Goal: Navigation & Orientation: Find specific page/section

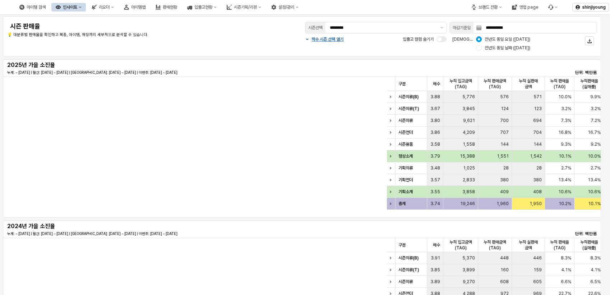
scroll to position [0, 461]
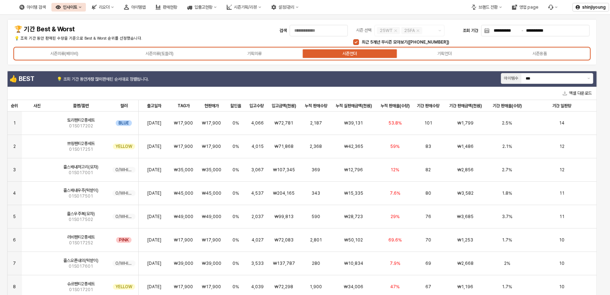
scroll to position [40, 0]
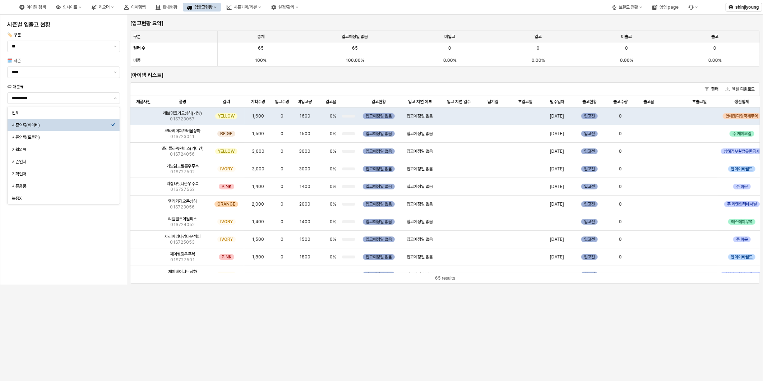
click at [494, 322] on div "시즌별 입출고 현황 🏷️ 구분 ** 🗓️ 시즌 **** 🏷 대분류 ********* 🔎 검색 [입고현황 요약] 구분 구분 총계 총계 입고예정일…" at bounding box center [381, 198] width 763 height 366
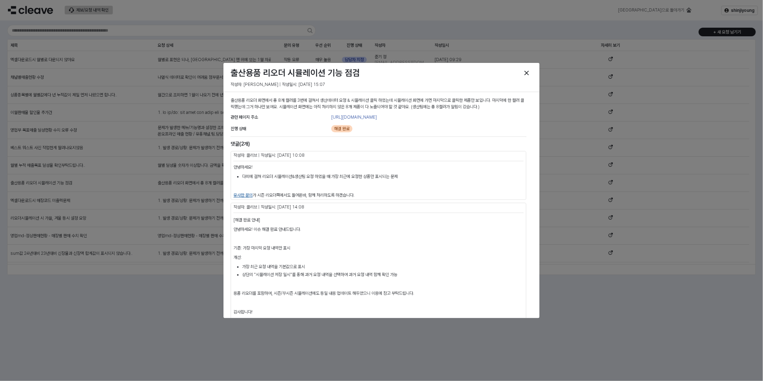
scroll to position [239, 0]
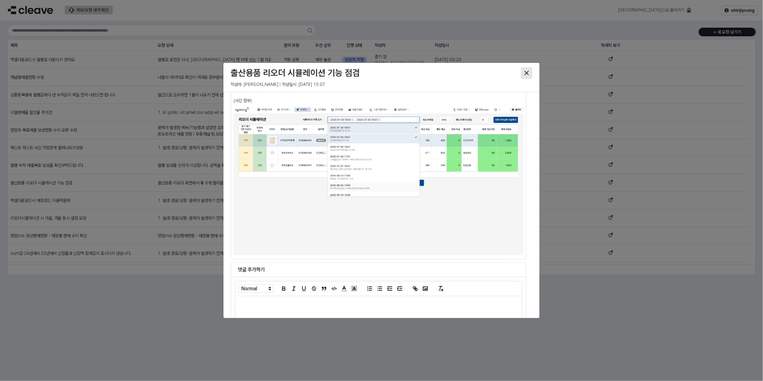
click at [525, 73] on icon "Close" at bounding box center [527, 73] width 4 height 4
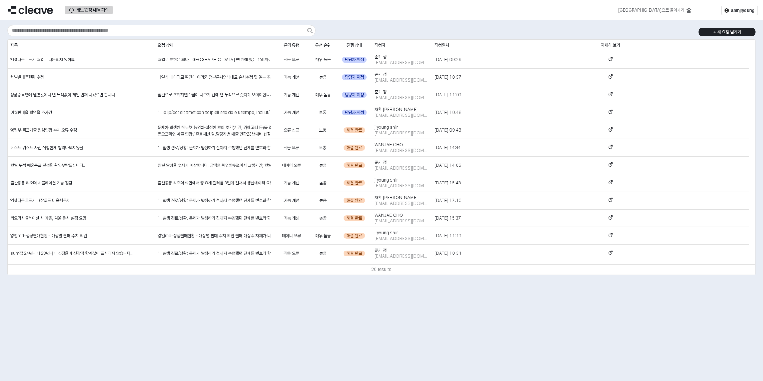
click at [441, 309] on div "+ 새 요청 남기기 제목 제목 요청 상세 요청 상세 문의 유형 문의 유형 우선 순위 우선 순위 진행 상태 진행 상태 작성자 작성자 작성일시 작…" at bounding box center [381, 200] width 763 height 360
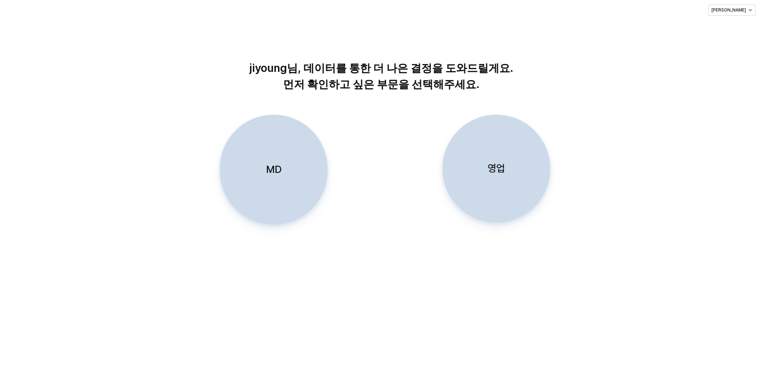
click at [80, 72] on div "jiyoung님, 데이터를 통한 더 나은 결정을 도와드릴게요. 먼저 확인하고 싶은 부문을 선택해주세요." at bounding box center [381, 59] width 749 height 67
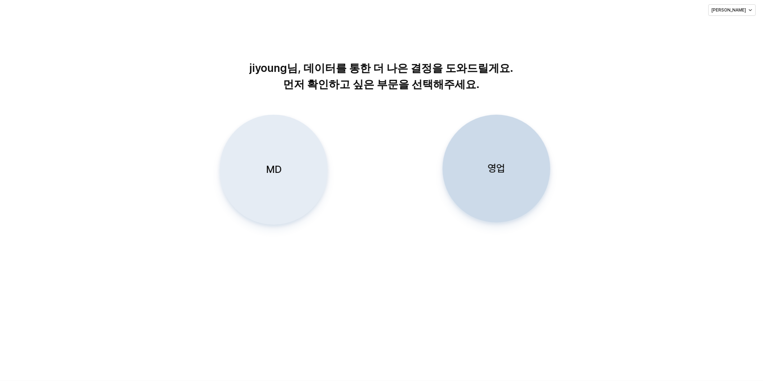
click at [287, 158] on div "MD" at bounding box center [273, 169] width 101 height 109
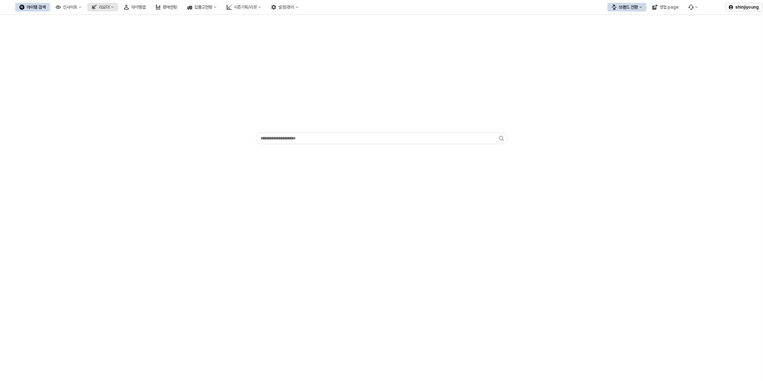
click at [118, 5] on button "리오더" at bounding box center [102, 7] width 31 height 9
click at [138, 31] on div "ㄴ 용품 시뮬레이션" at bounding box center [144, 32] width 38 height 6
